Goal: Task Accomplishment & Management: Use online tool/utility

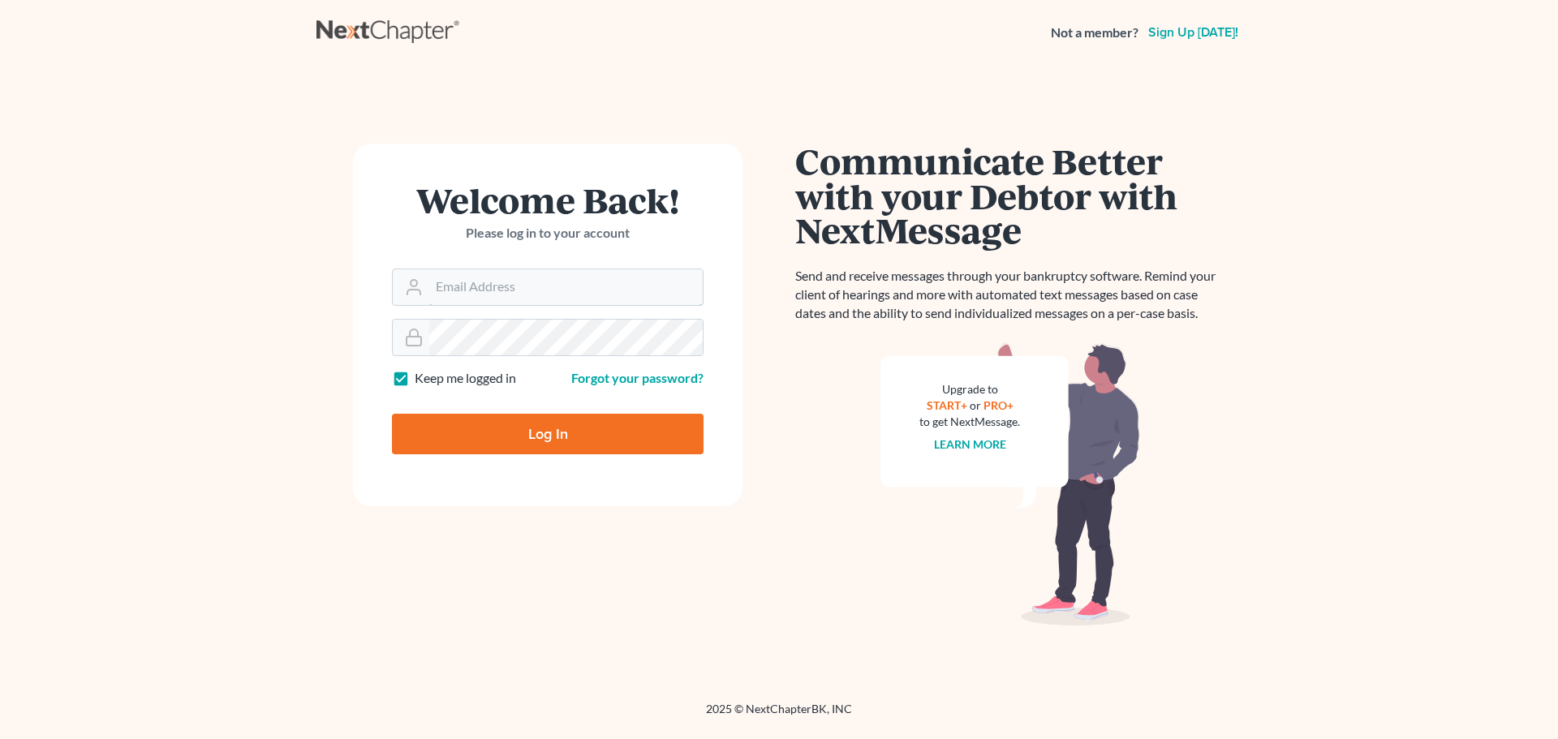
type input "[EMAIL_ADDRESS][DOMAIN_NAME]"
click at [528, 431] on input "Log In" at bounding box center [548, 434] width 312 height 41
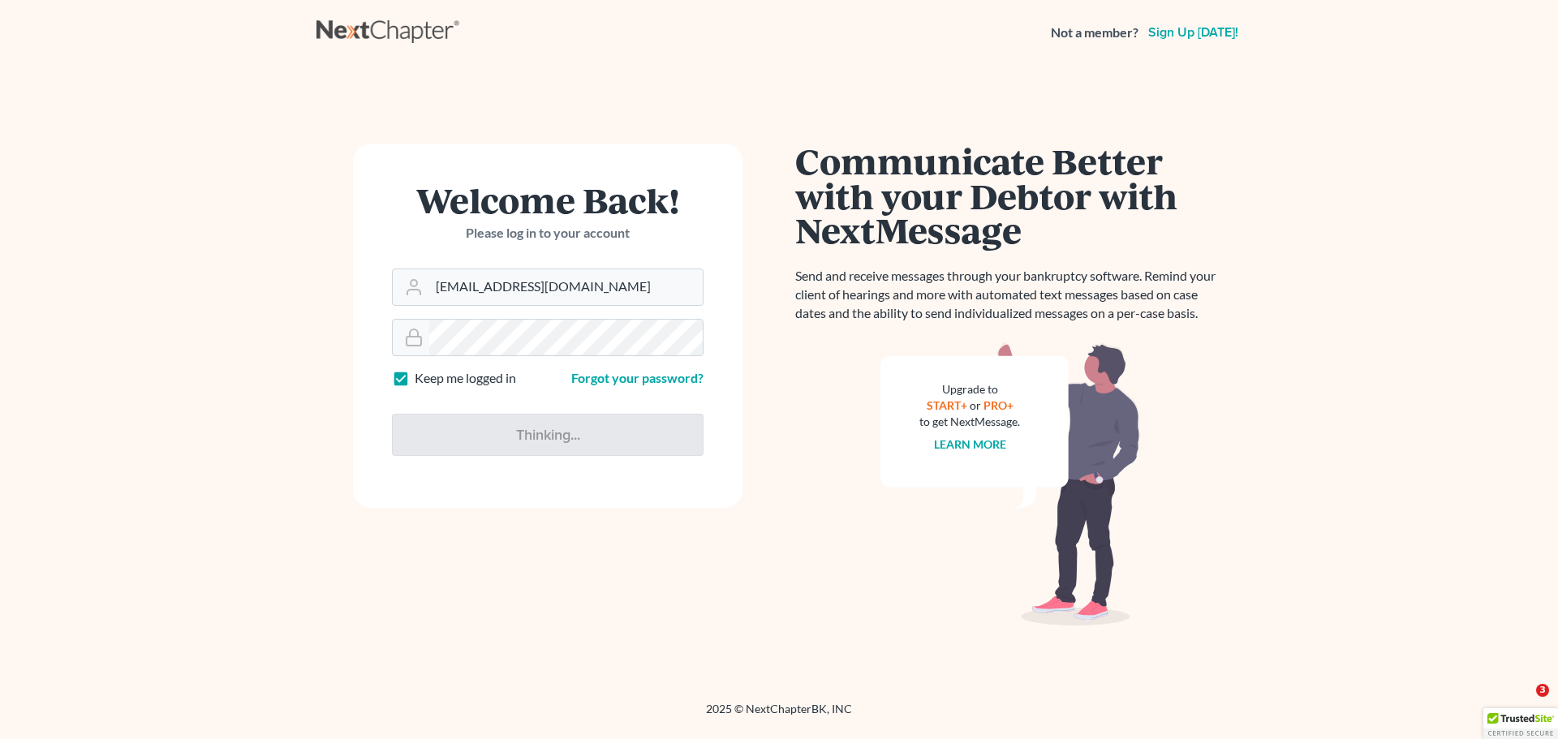
type input "Thinking..."
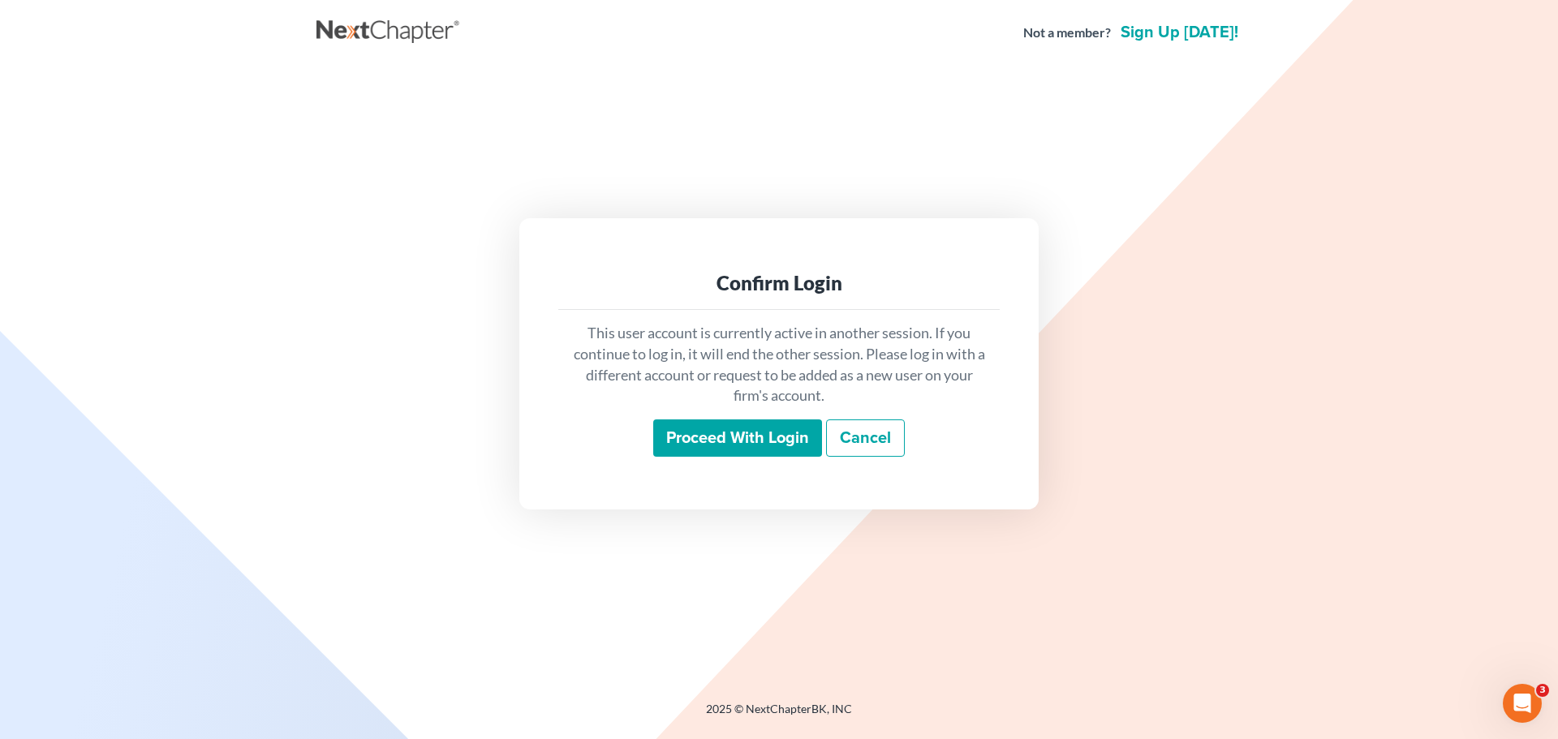
click at [730, 445] on input "Proceed with login" at bounding box center [737, 438] width 169 height 37
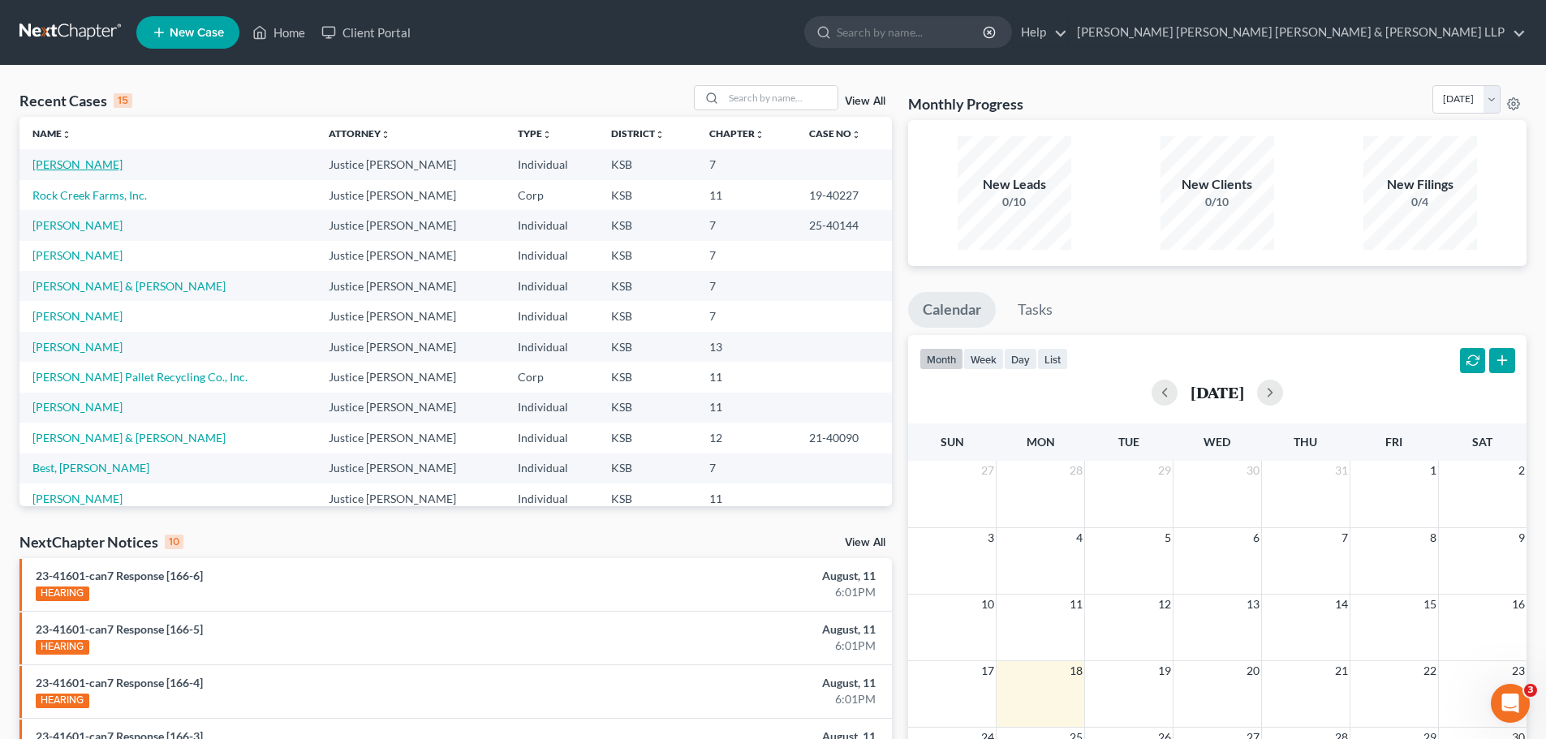
click at [77, 162] on link "Carson, Jeffrey" at bounding box center [77, 164] width 90 height 14
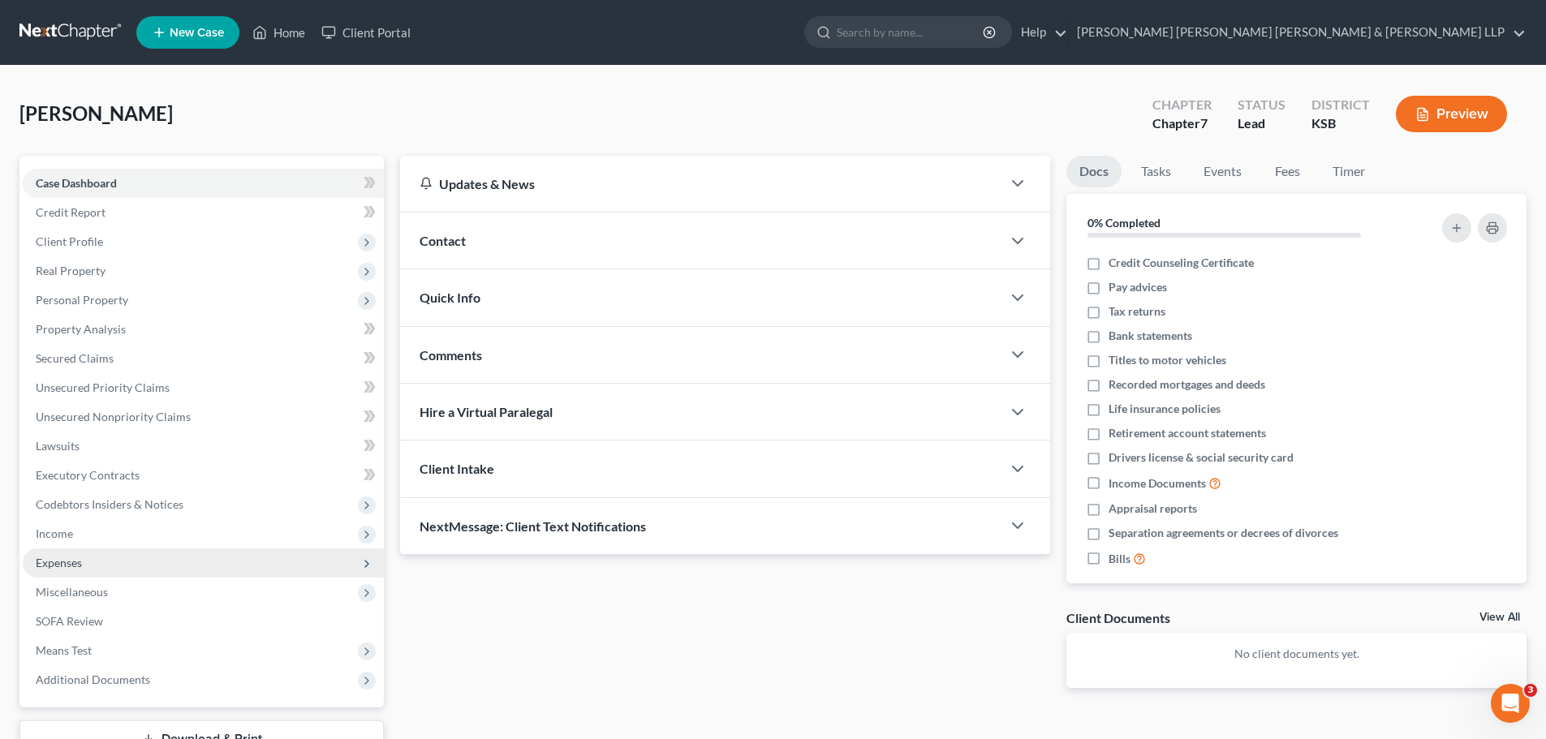
click at [57, 563] on span "Expenses" at bounding box center [59, 563] width 46 height 14
click at [57, 562] on span "Expenses" at bounding box center [59, 563] width 46 height 14
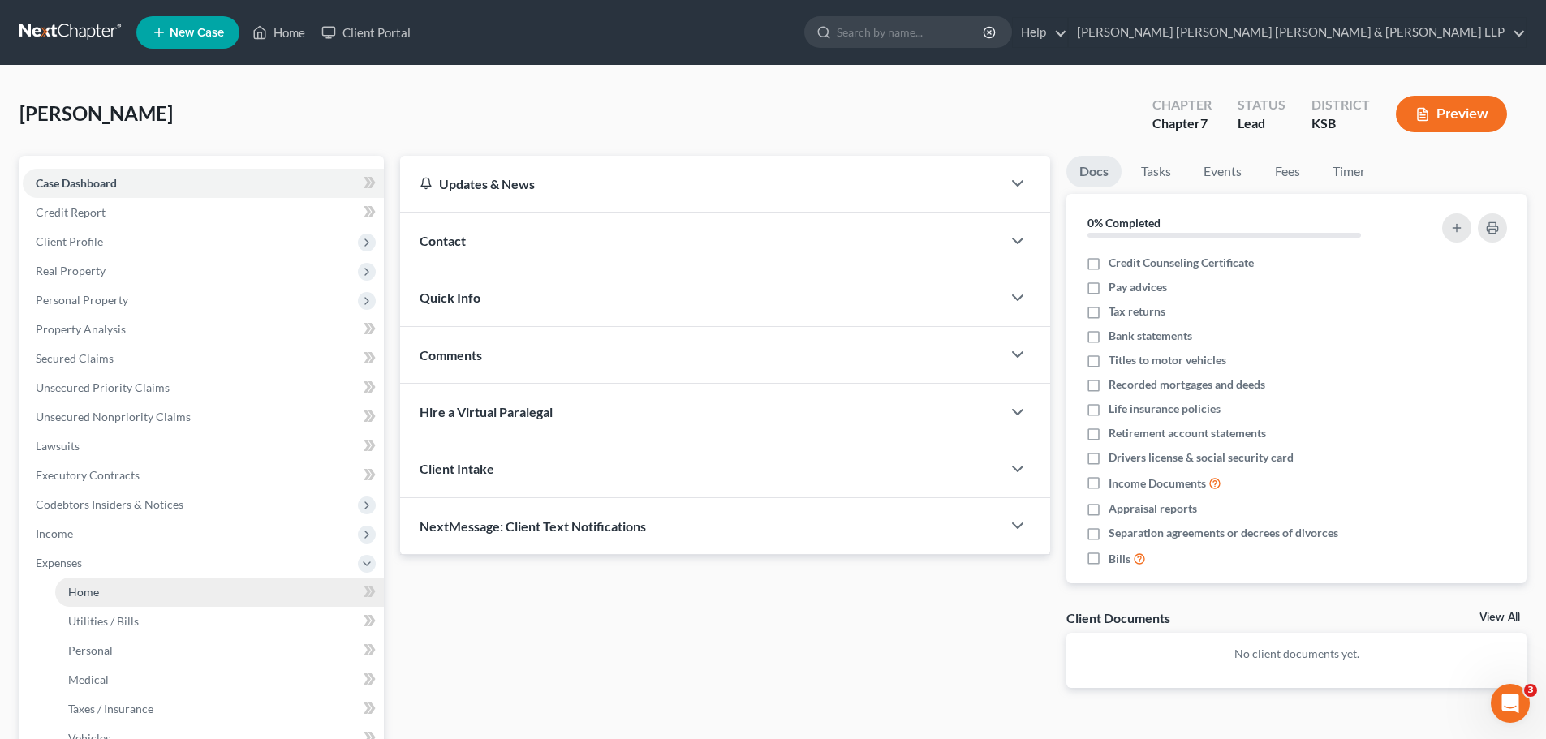
click at [72, 595] on span "Home" at bounding box center [83, 592] width 31 height 14
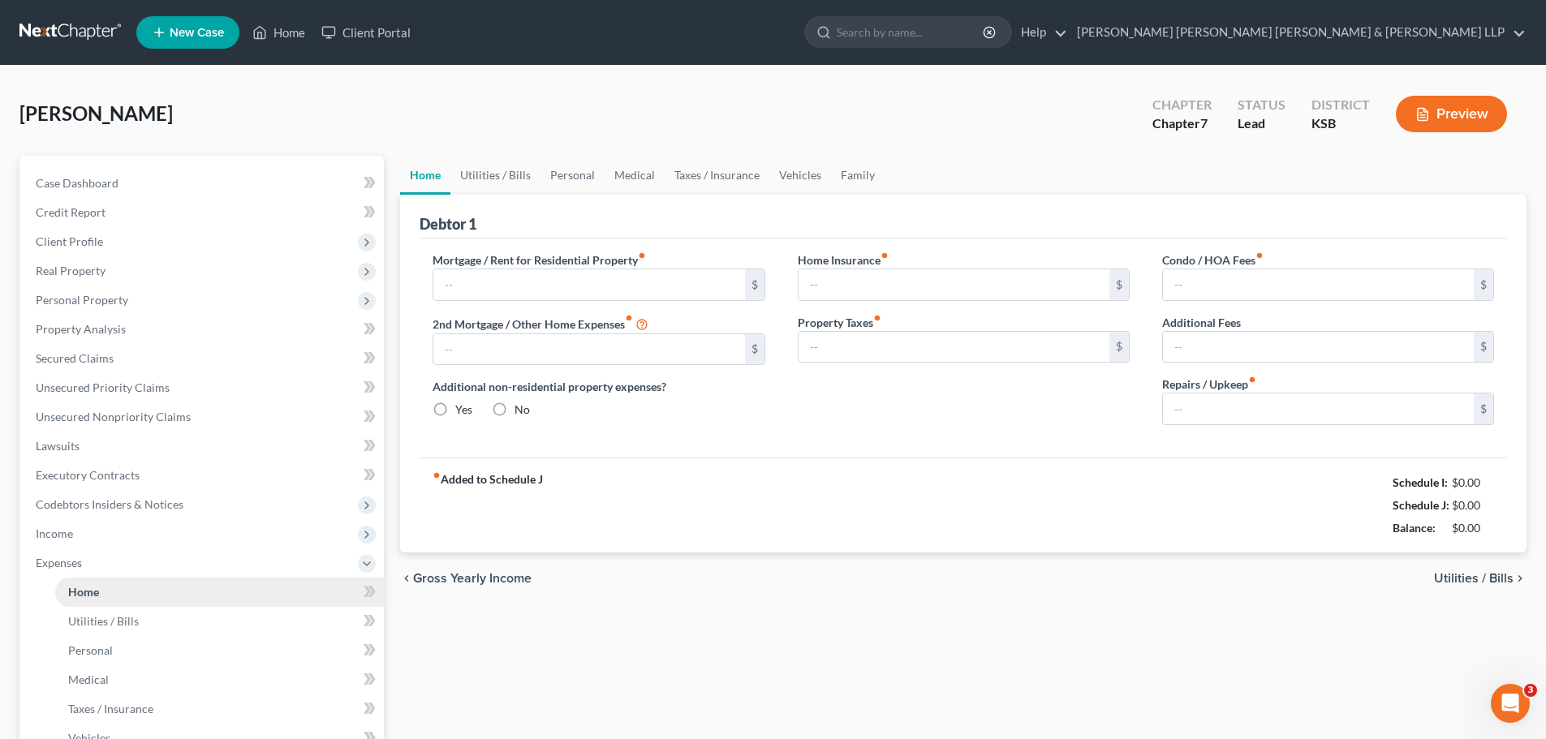
type input "1,017.64"
type input "0.00"
radio input "true"
type input "0.00"
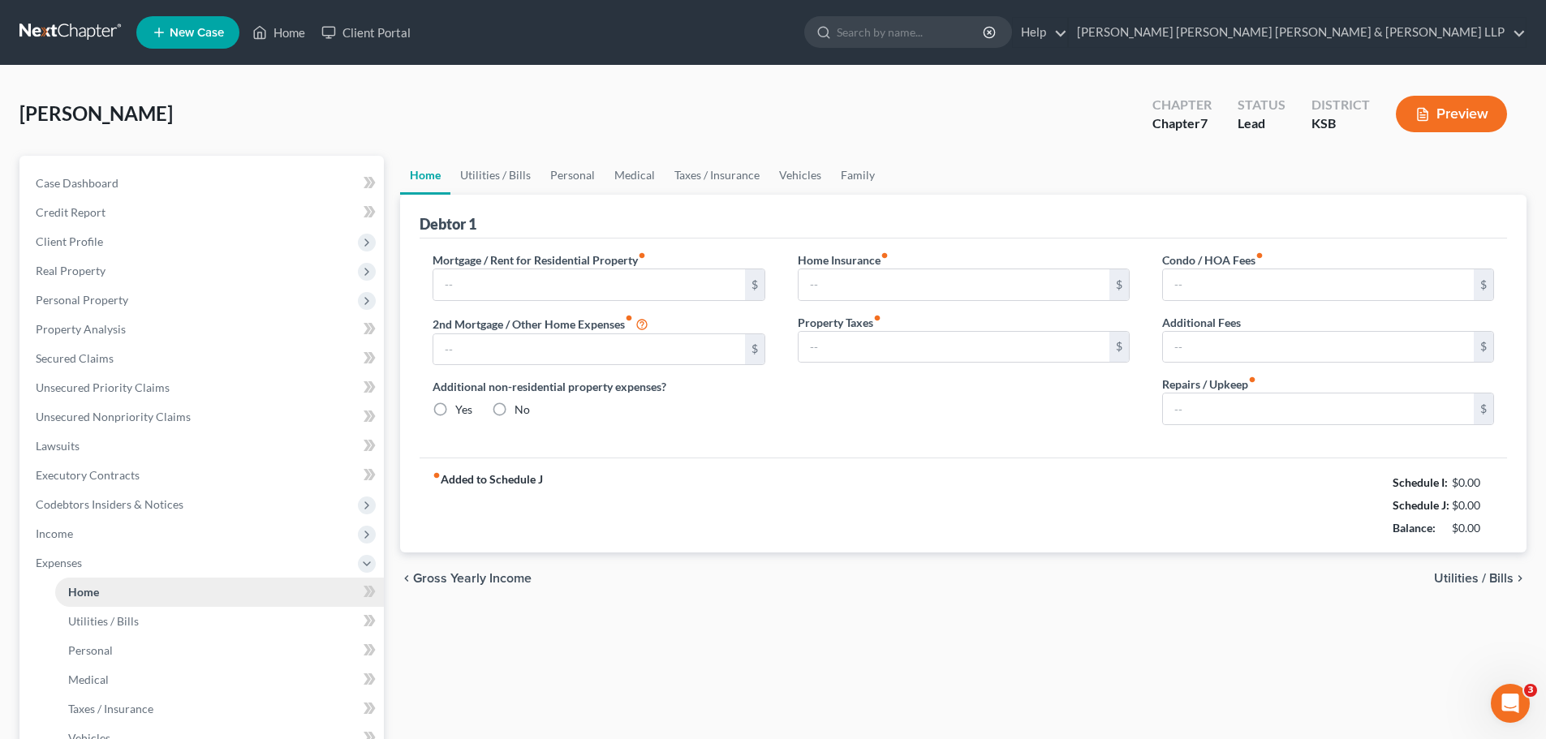
type input "0.00"
type input "200.00"
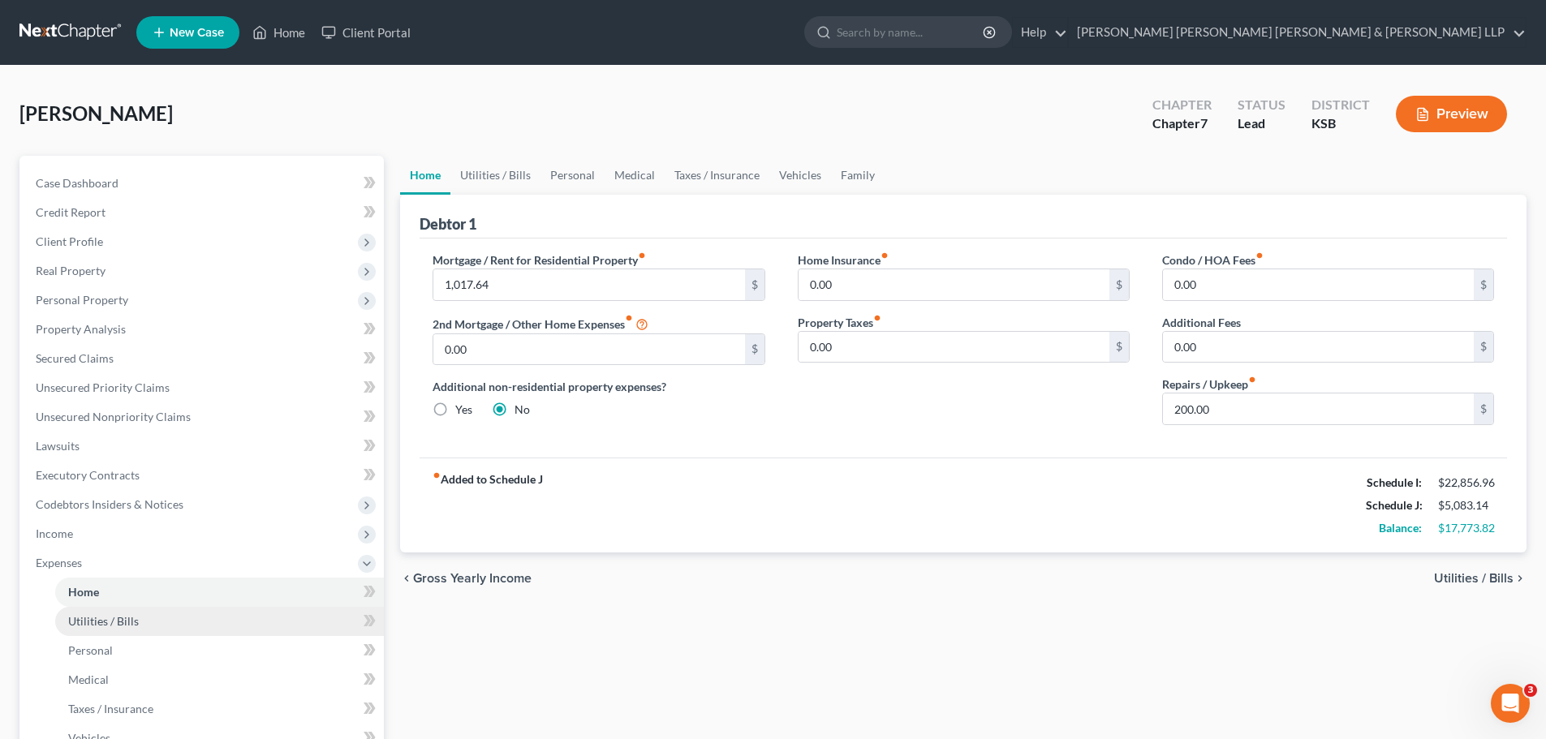
click at [115, 616] on span "Utilities / Bills" at bounding box center [103, 621] width 71 height 14
